Goal: Find specific page/section: Find specific page/section

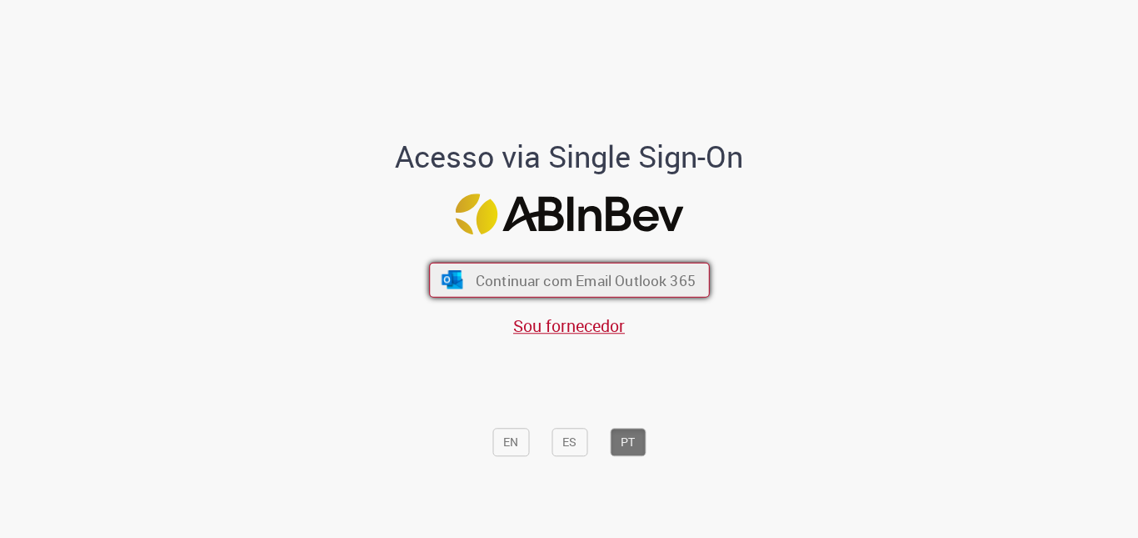
click at [566, 268] on button "Continuar com Email Outlook 365" at bounding box center [569, 279] width 281 height 35
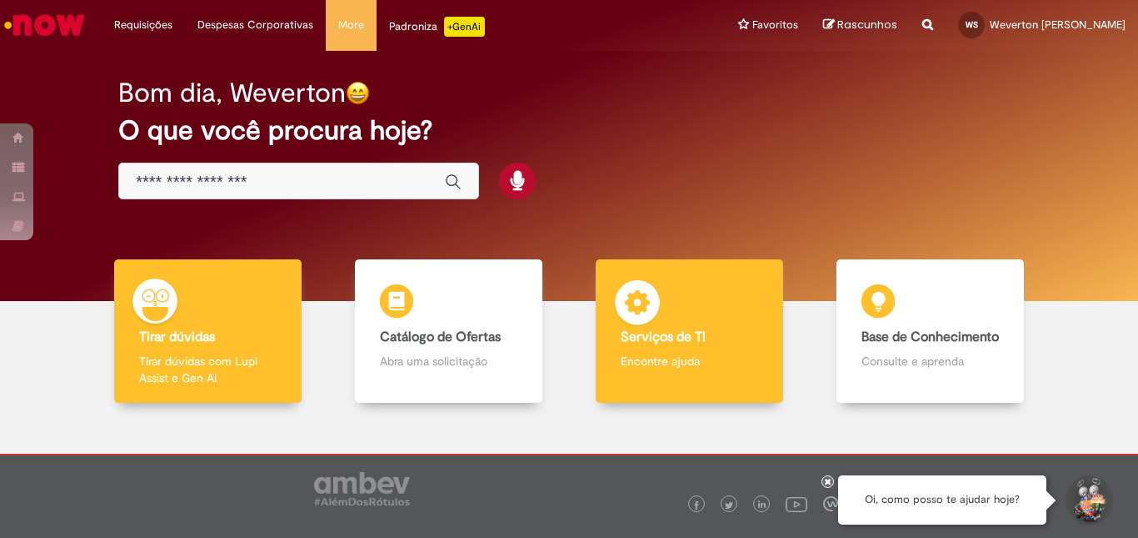
click at [688, 327] on div "Serviços de TI Serviços de TI Encontre ajuda" at bounding box center [690, 331] width 188 height 144
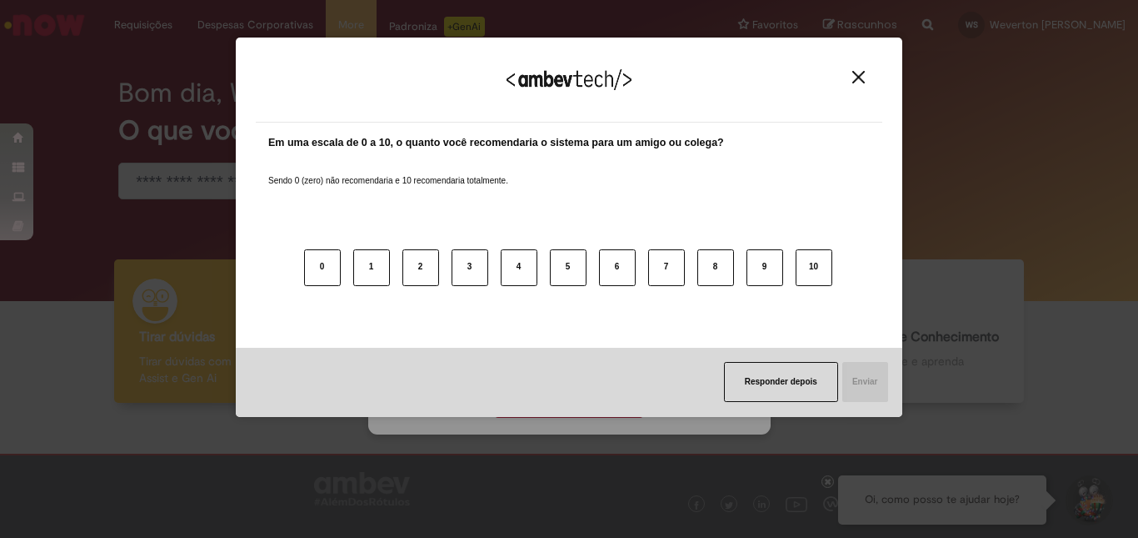
click at [860, 79] on img "Close" at bounding box center [859, 77] width 13 height 13
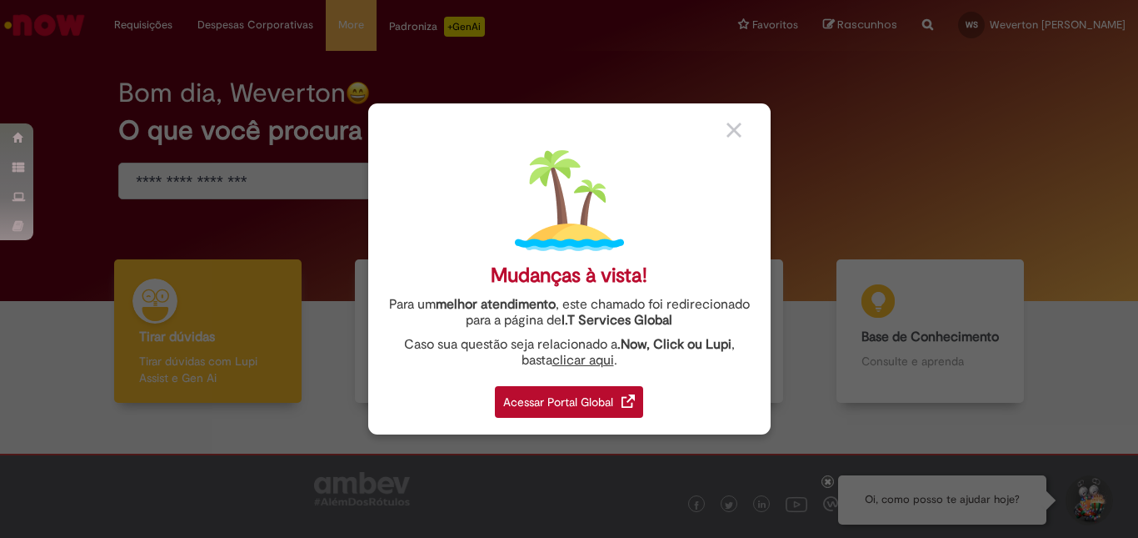
click at [561, 405] on div "Acessar Portal Global" at bounding box center [569, 402] width 148 height 32
